Goal: Task Accomplishment & Management: Manage account settings

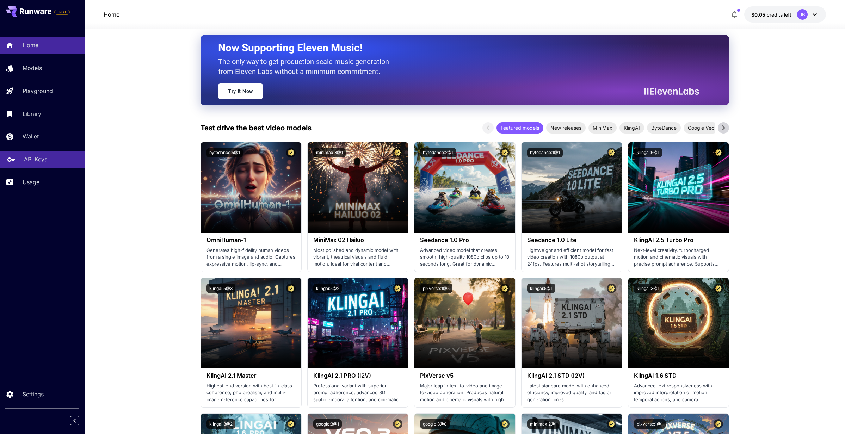
click at [48, 156] on div "API Keys" at bounding box center [51, 159] width 55 height 8
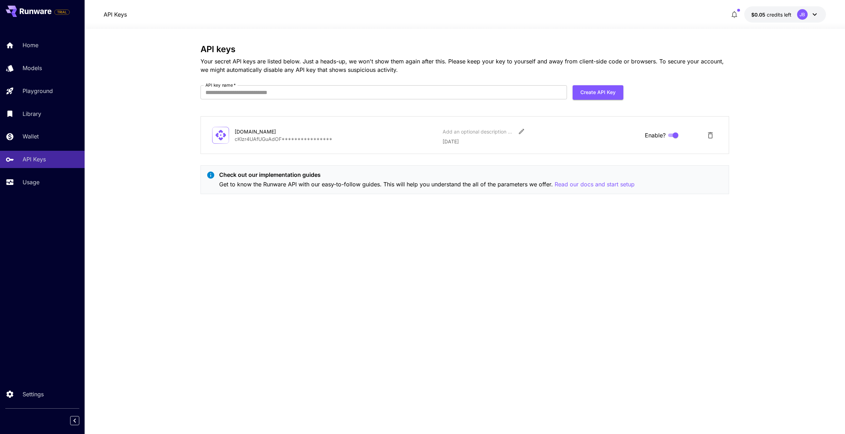
click at [288, 140] on p "**********" at bounding box center [336, 138] width 202 height 7
